Goal: Check status: Check status

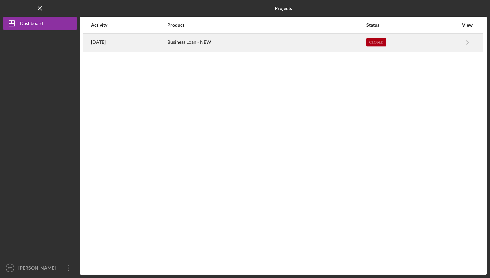
click at [421, 39] on div "Closed" at bounding box center [413, 42] width 92 height 17
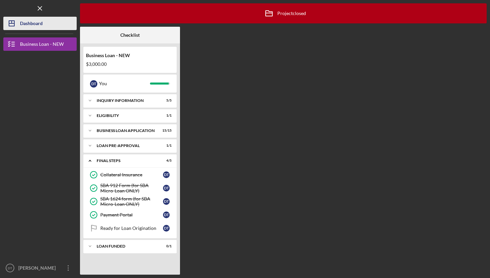
click at [37, 26] on div "Dashboard" at bounding box center [31, 24] width 23 height 15
